Goal: Transaction & Acquisition: Register for event/course

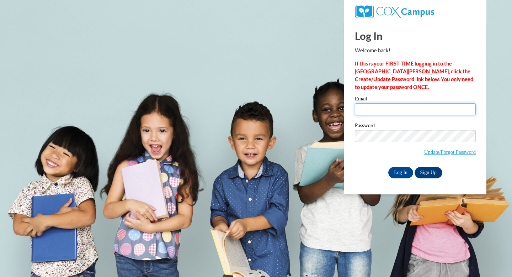
click at [359, 107] on input "Email" at bounding box center [415, 109] width 121 height 12
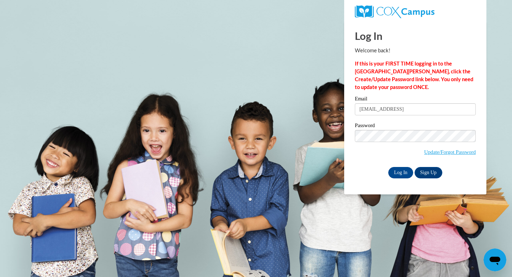
type input "cardinalje@ripon.k12.wi.us"
click at [363, 170] on div "Log In Sign Up" at bounding box center [415, 172] width 121 height 11
click at [405, 173] on input "Log In" at bounding box center [400, 172] width 25 height 11
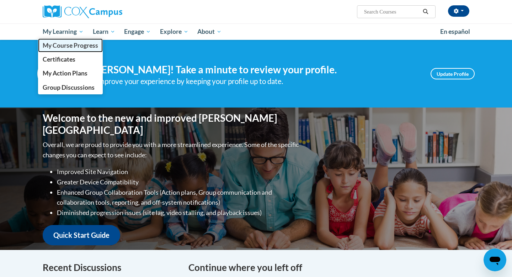
click at [62, 45] on span "My Course Progress" at bounding box center [70, 45] width 55 height 7
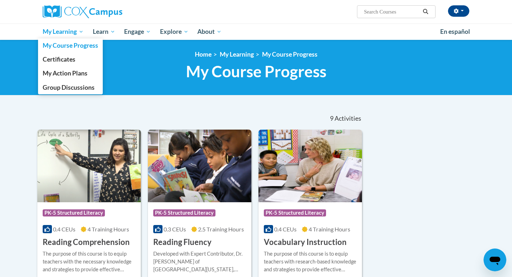
drag, startPoint x: 67, startPoint y: 45, endPoint x: 374, endPoint y: 22, distance: 308.5
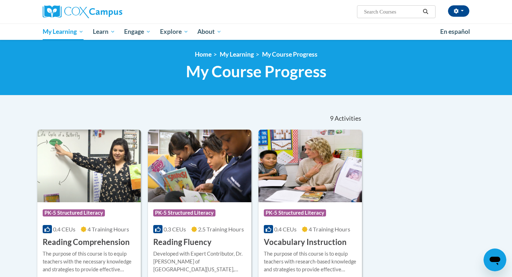
click at [377, 11] on input "Search..." at bounding box center [391, 11] width 57 height 9
type input "RTI"
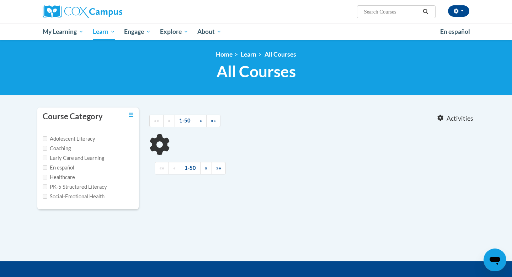
type input "RTI"
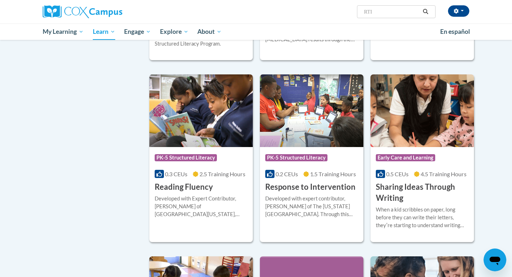
scroll to position [438, 0]
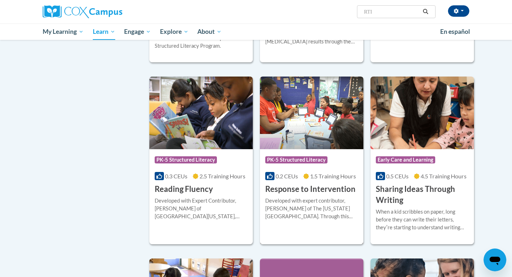
click at [316, 191] on h3 "Response to Intervention" at bounding box center [310, 188] width 90 height 11
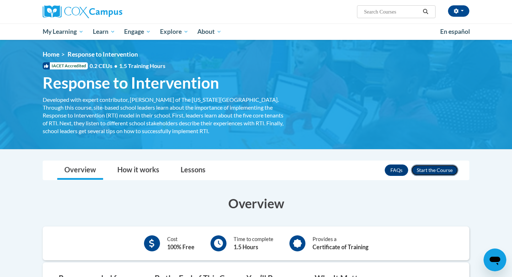
click at [431, 170] on button "Enroll" at bounding box center [434, 169] width 47 height 11
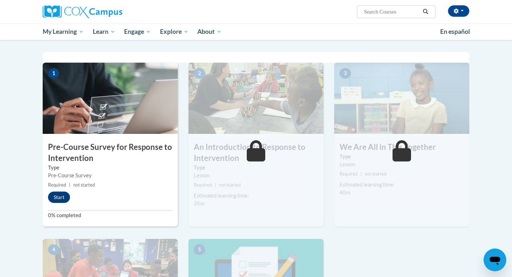
scroll to position [133, 0]
click at [59, 198] on button "Start" at bounding box center [59, 197] width 22 height 11
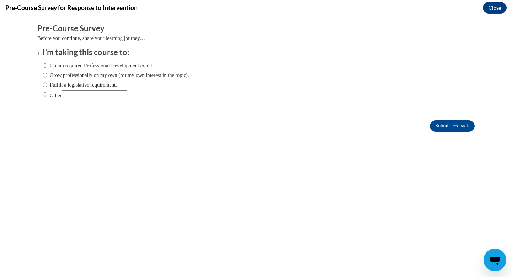
scroll to position [0, 0]
click at [43, 84] on input "Fulfill a legislative requirement." at bounding box center [45, 85] width 5 height 8
radio input "true"
click at [441, 124] on input "Submit feedback" at bounding box center [452, 125] width 45 height 11
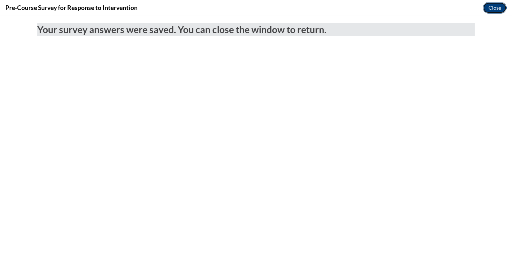
click at [494, 9] on button "Close" at bounding box center [495, 7] width 24 height 11
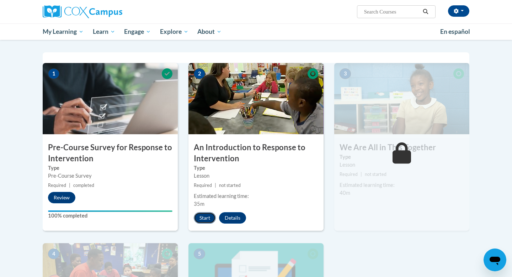
click at [201, 218] on button "Start" at bounding box center [205, 217] width 22 height 11
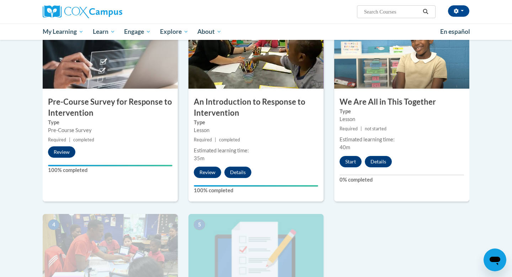
scroll to position [180, 0]
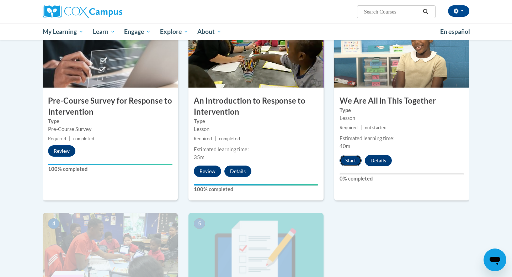
click at [348, 158] on button "Start" at bounding box center [351, 160] width 22 height 11
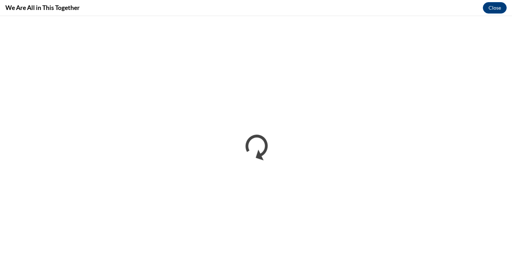
scroll to position [0, 0]
